Goal: Contribute content

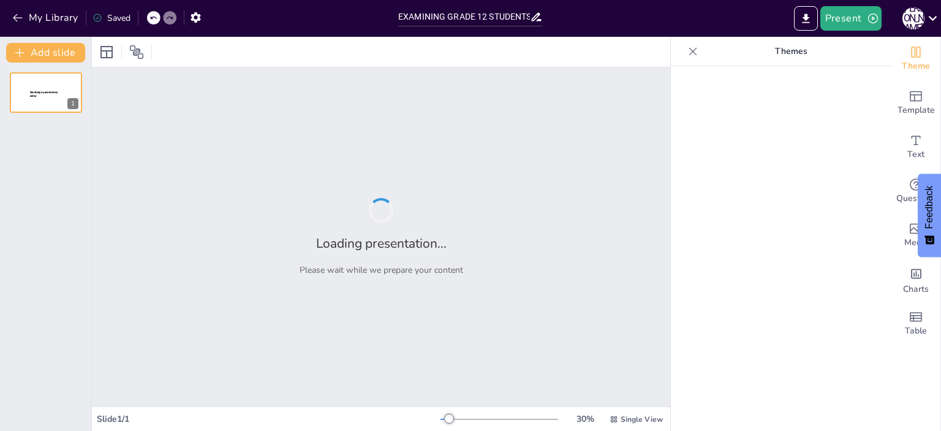
type input "EXAMINING GRADE 12 STUDENTS CAREER GOALS EXPECTATION AND PREPAREDNESS FOR WORK F"
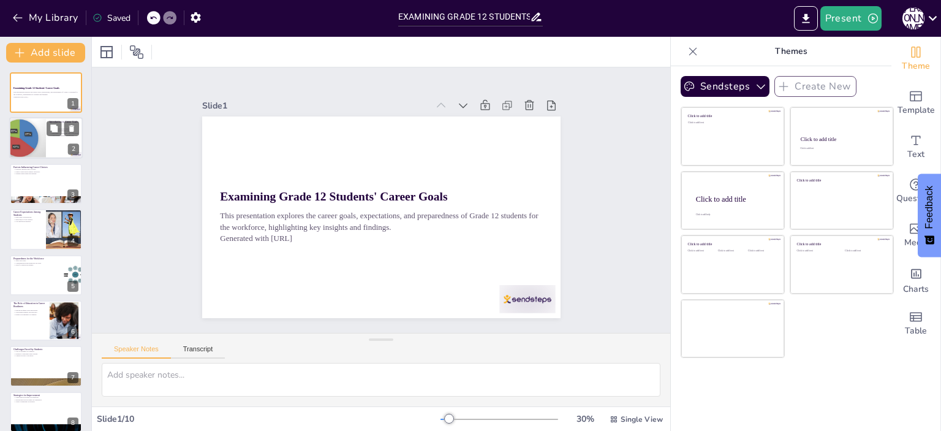
click at [25, 142] on div at bounding box center [27, 139] width 81 height 42
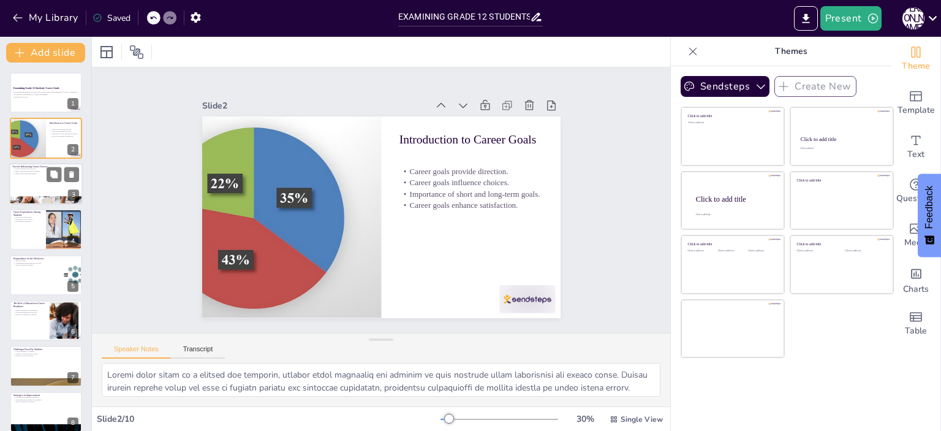
click at [30, 181] on div at bounding box center [46, 184] width 74 height 42
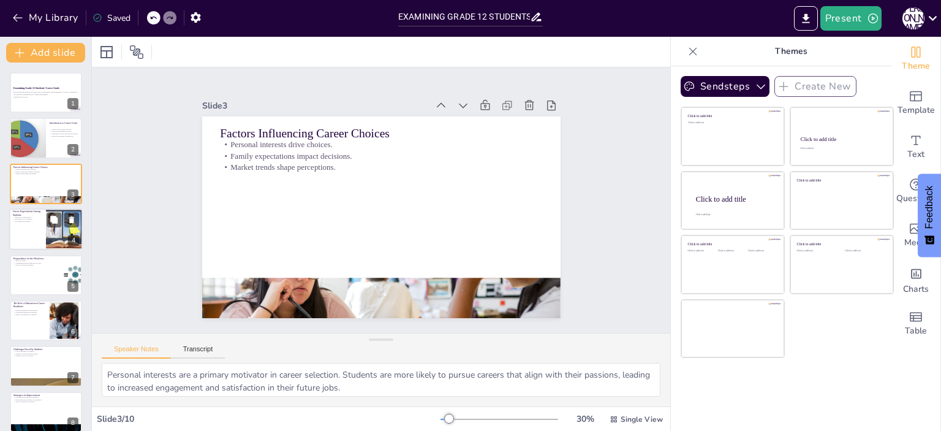
click at [25, 228] on div at bounding box center [46, 229] width 74 height 42
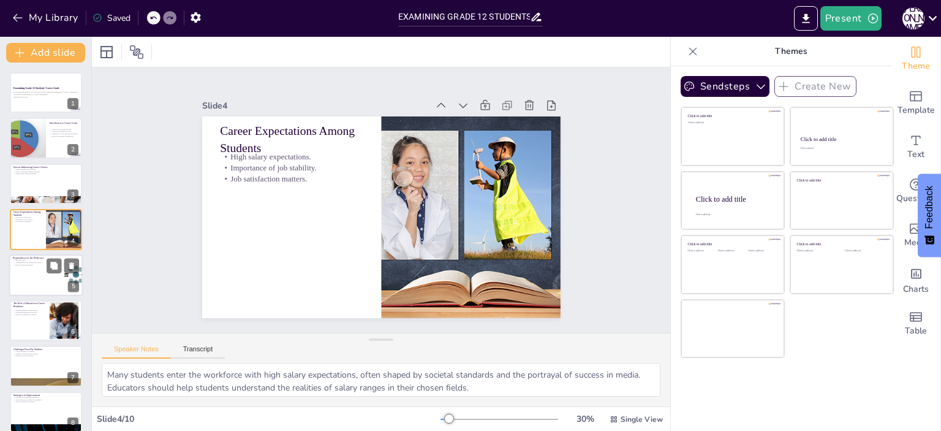
click at [27, 265] on p "Need for targeted programs." at bounding box center [37, 264] width 48 height 2
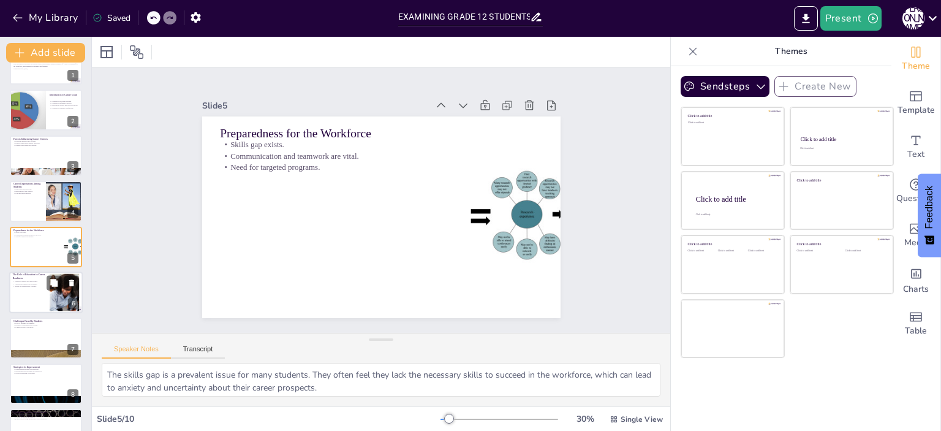
click at [28, 309] on div at bounding box center [46, 292] width 74 height 42
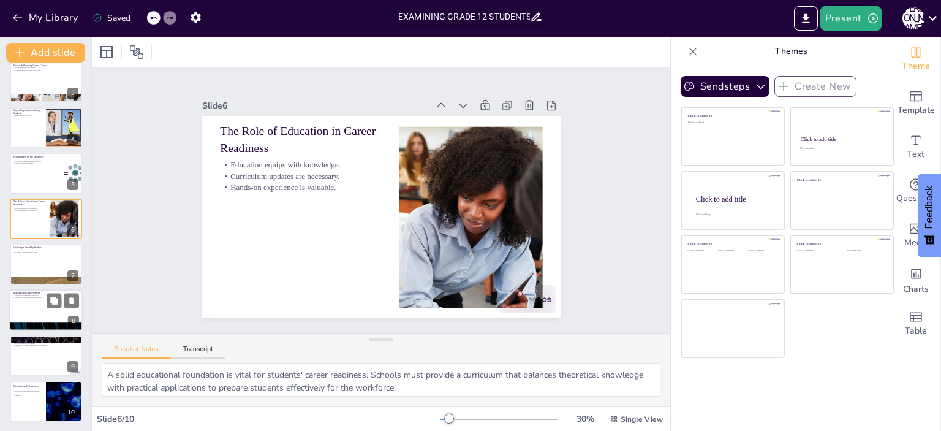
click at [25, 316] on div at bounding box center [46, 310] width 74 height 42
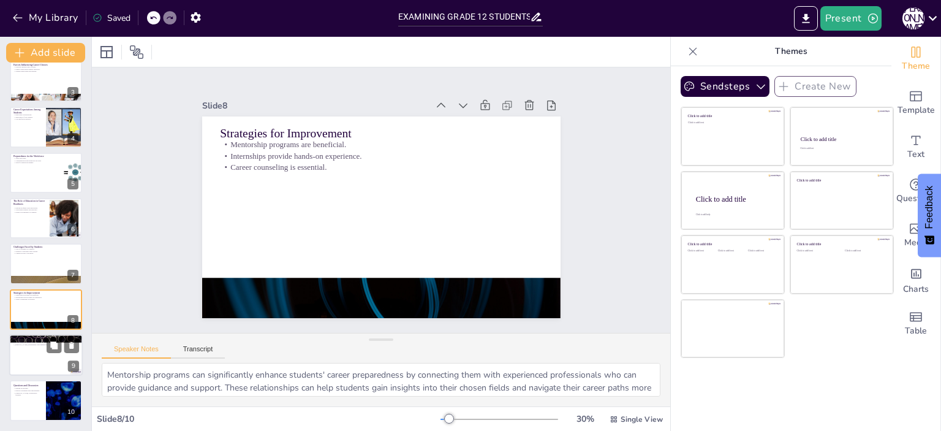
click at [36, 362] on div at bounding box center [46, 355] width 74 height 42
type textarea "Acknowledging the significance of career goals is crucial for students' success…"
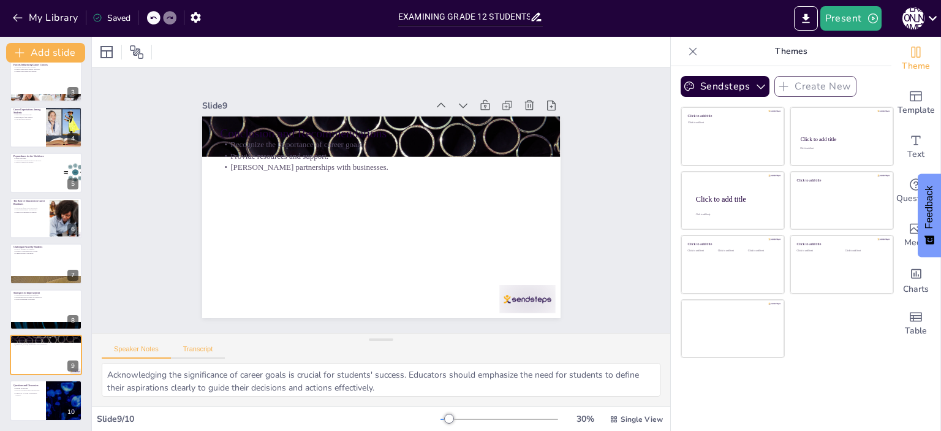
click at [186, 346] on button "Transcript" at bounding box center [198, 351] width 55 height 13
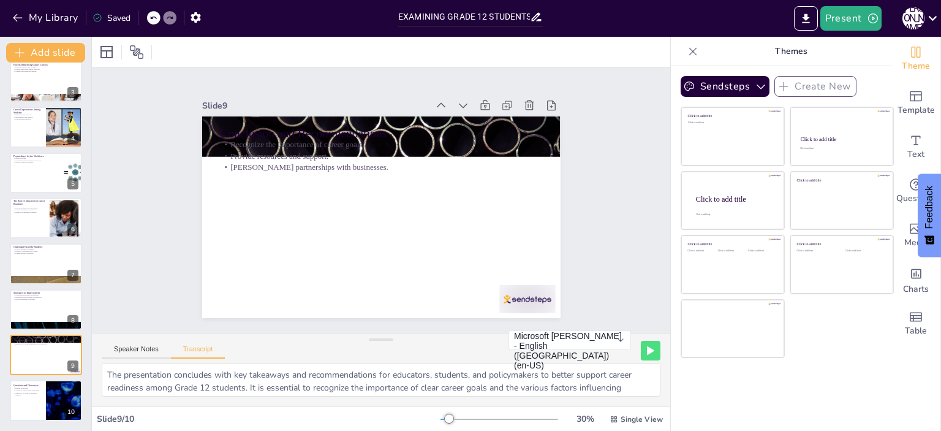
click at [157, 342] on div "Speaker Notes Transcript" at bounding box center [163, 350] width 123 height 16
click at [142, 347] on button "Speaker Notes" at bounding box center [136, 351] width 69 height 13
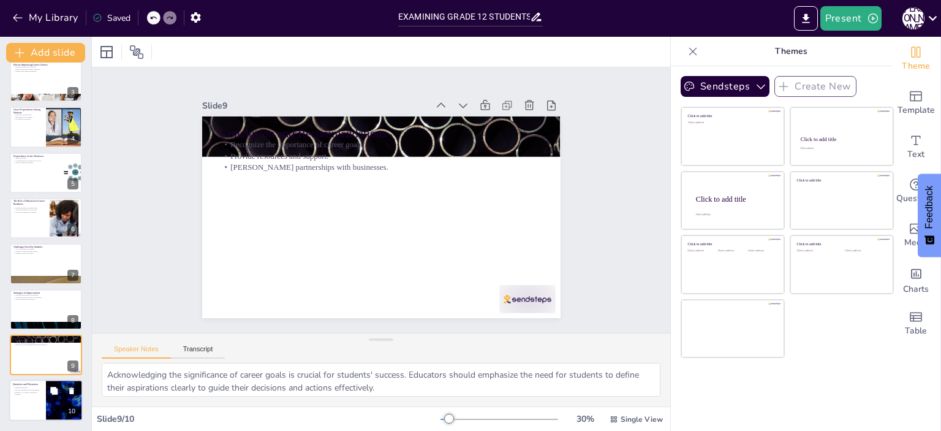
click at [42, 393] on p "[PERSON_NAME] collaborative learning." at bounding box center [27, 393] width 29 height 4
type textarea "Encouraging open dialogue creates a space for participants to share their insig…"
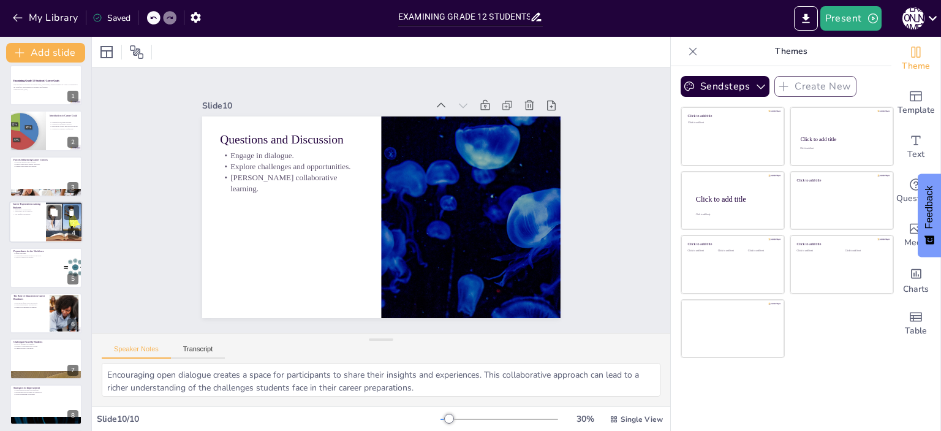
scroll to position [0, 0]
